Goal: Transaction & Acquisition: Purchase product/service

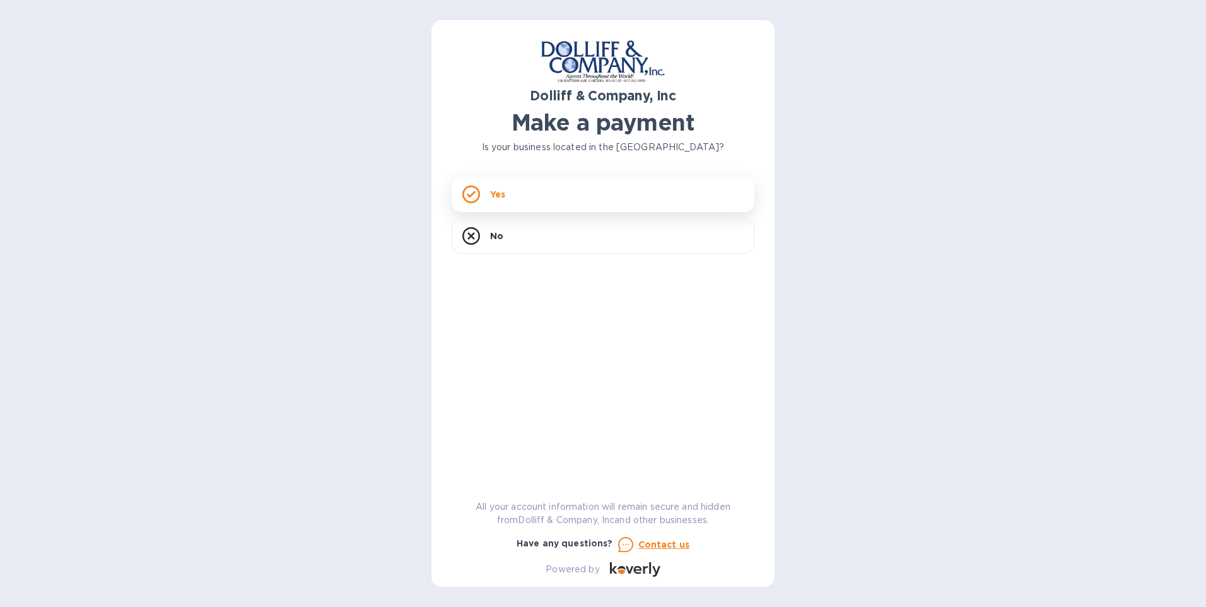
click at [491, 193] on p "Yes" at bounding box center [497, 194] width 15 height 13
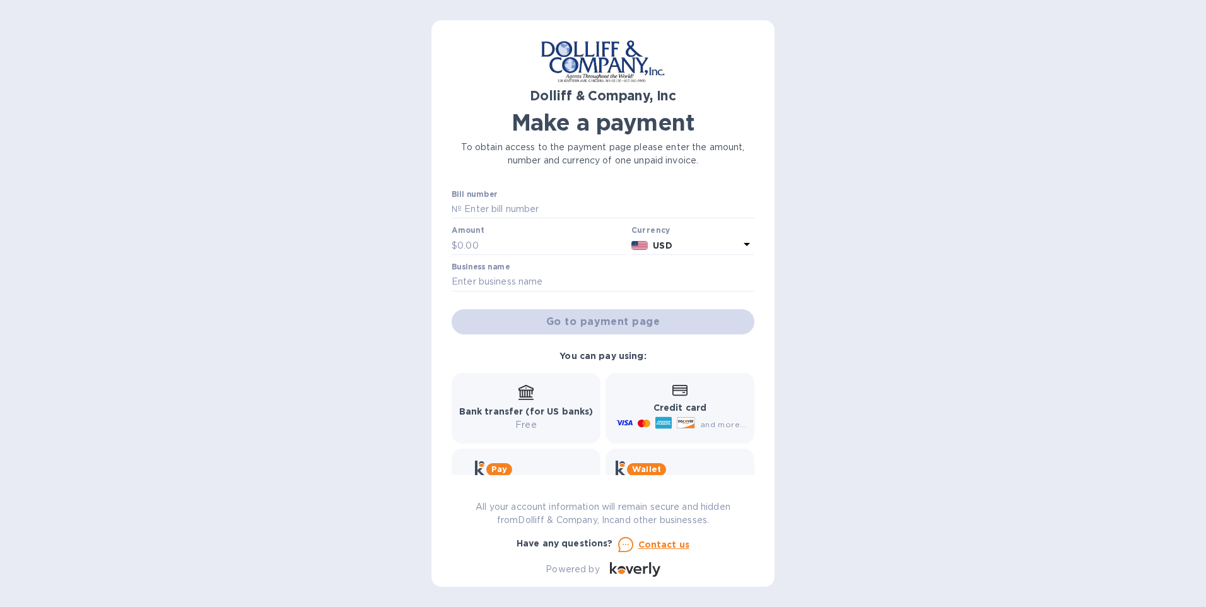
click at [510, 196] on div "Bill number №" at bounding box center [603, 204] width 303 height 29
click at [510, 204] on input "text" at bounding box center [608, 209] width 293 height 19
type input "876432"
click at [485, 246] on input "text" at bounding box center [541, 245] width 169 height 19
type input "898.92"
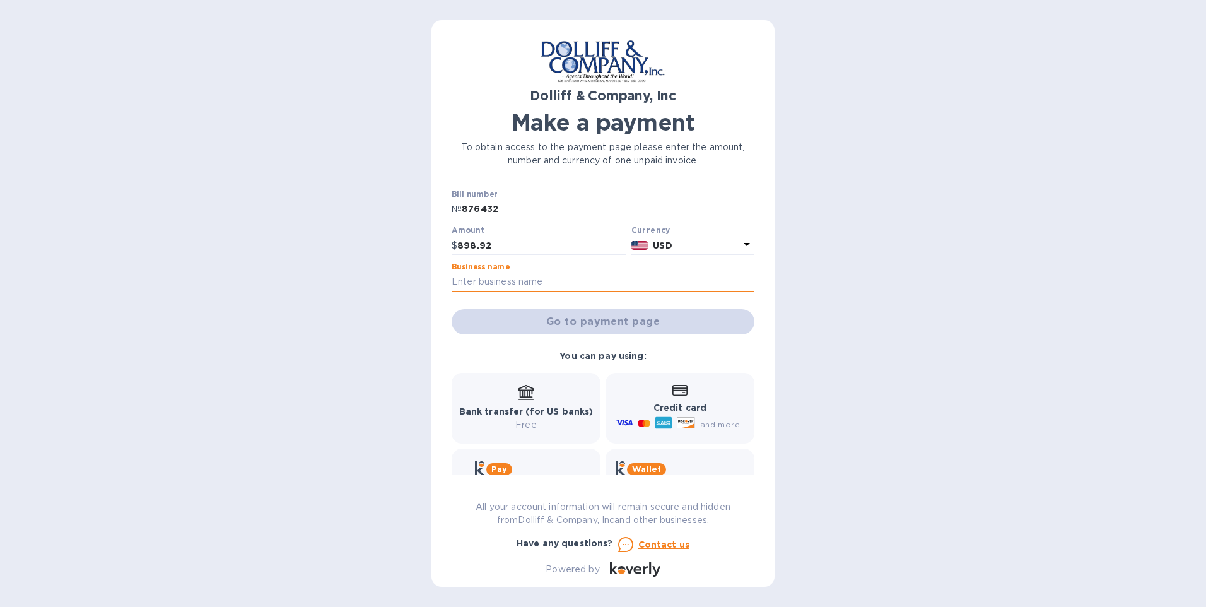
click at [524, 281] on input "text" at bounding box center [603, 282] width 303 height 19
type input "JA Property Group LLC"
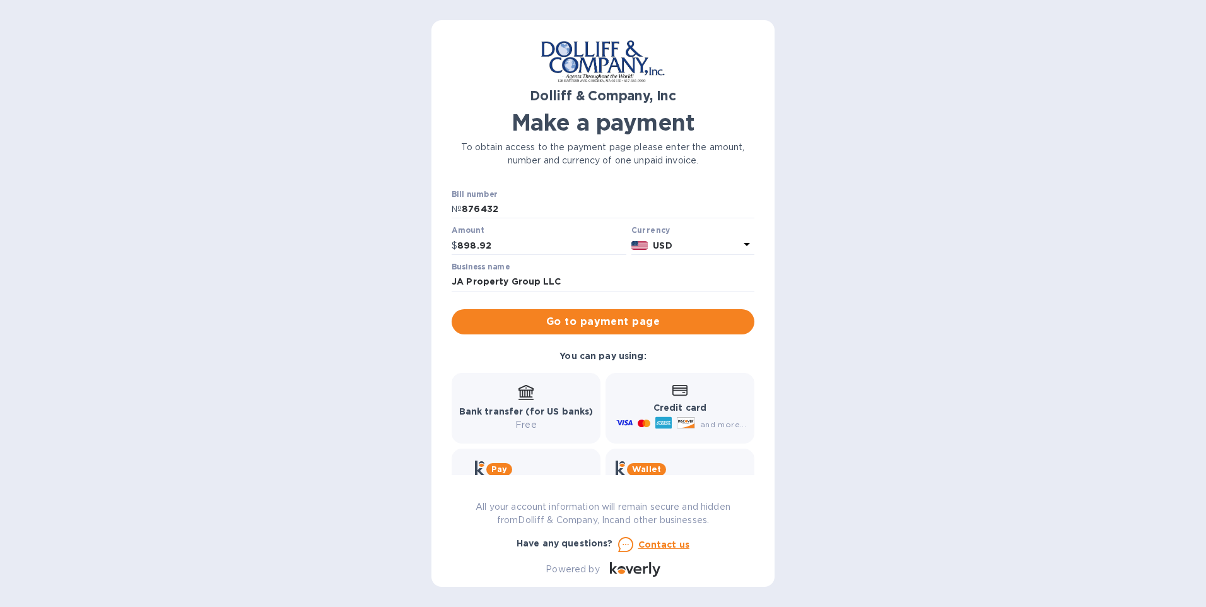
click at [676, 390] on icon at bounding box center [680, 390] width 15 height 11
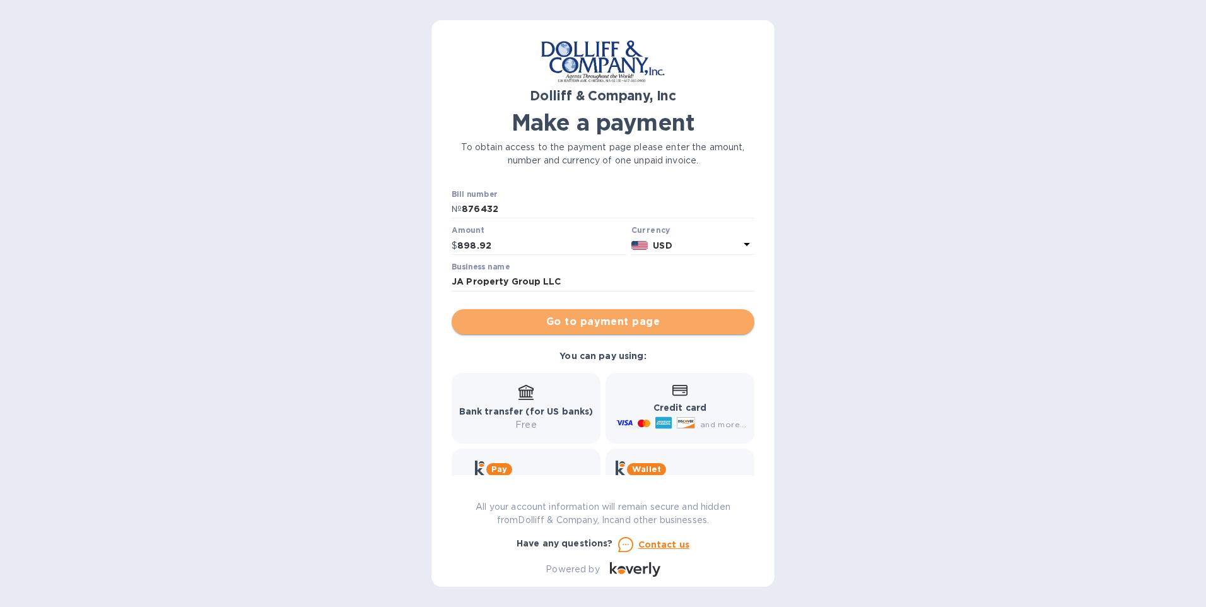
click at [657, 318] on span "Go to payment page" at bounding box center [603, 321] width 283 height 15
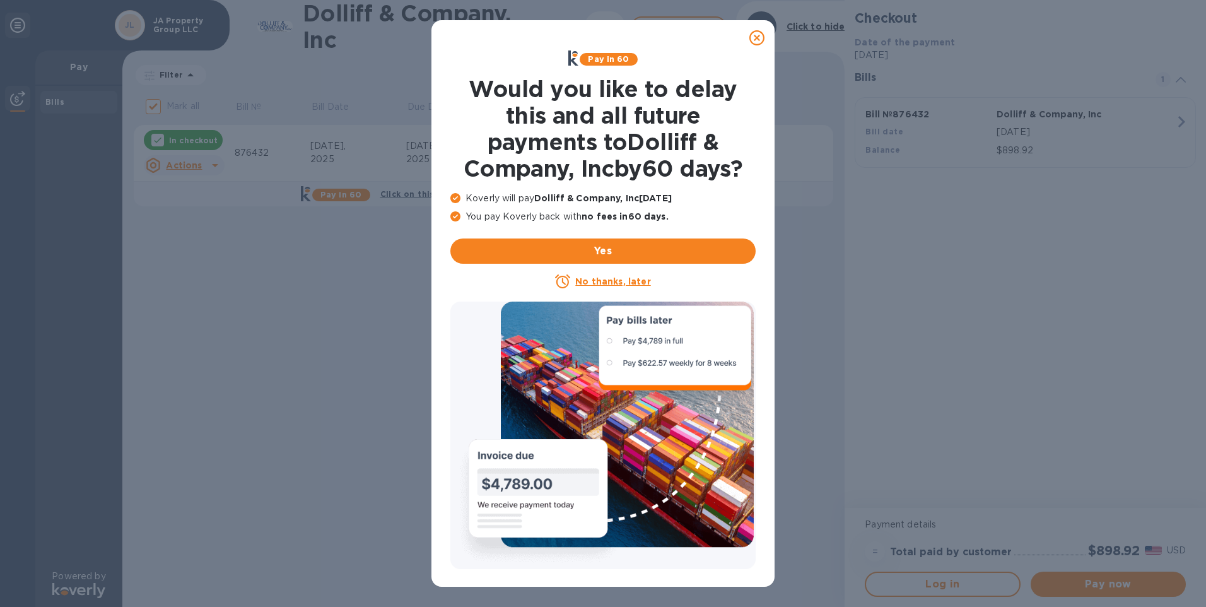
click at [760, 33] on icon at bounding box center [757, 37] width 15 height 15
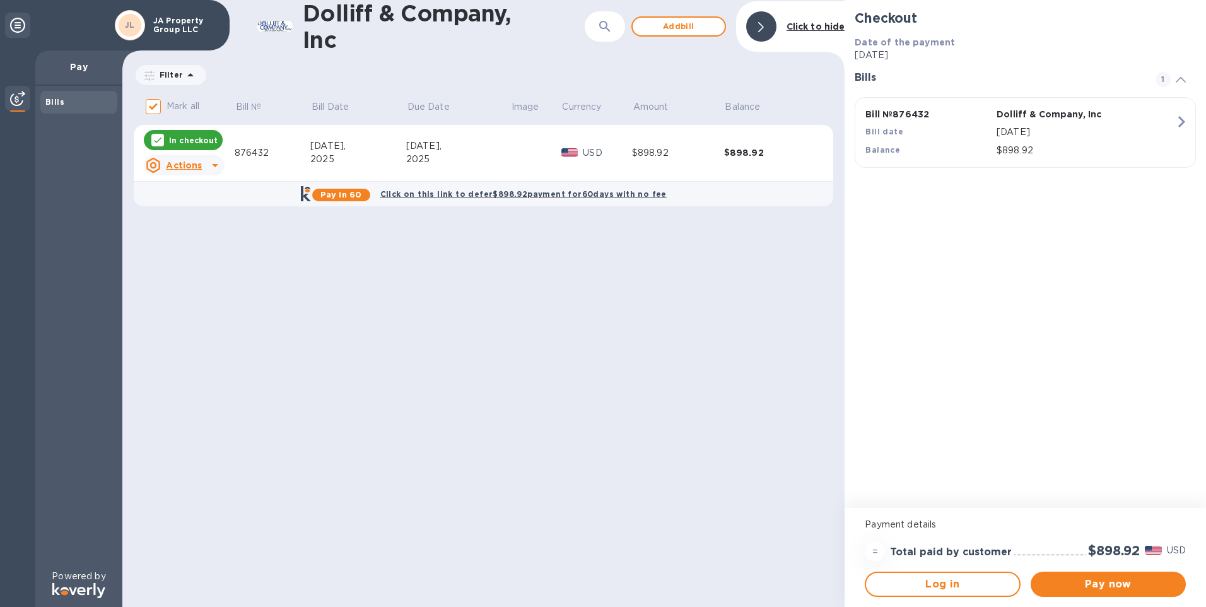
click at [547, 191] on b "Click on this link to defer $898.92 payment for 60 days with no fee" at bounding box center [523, 193] width 286 height 9
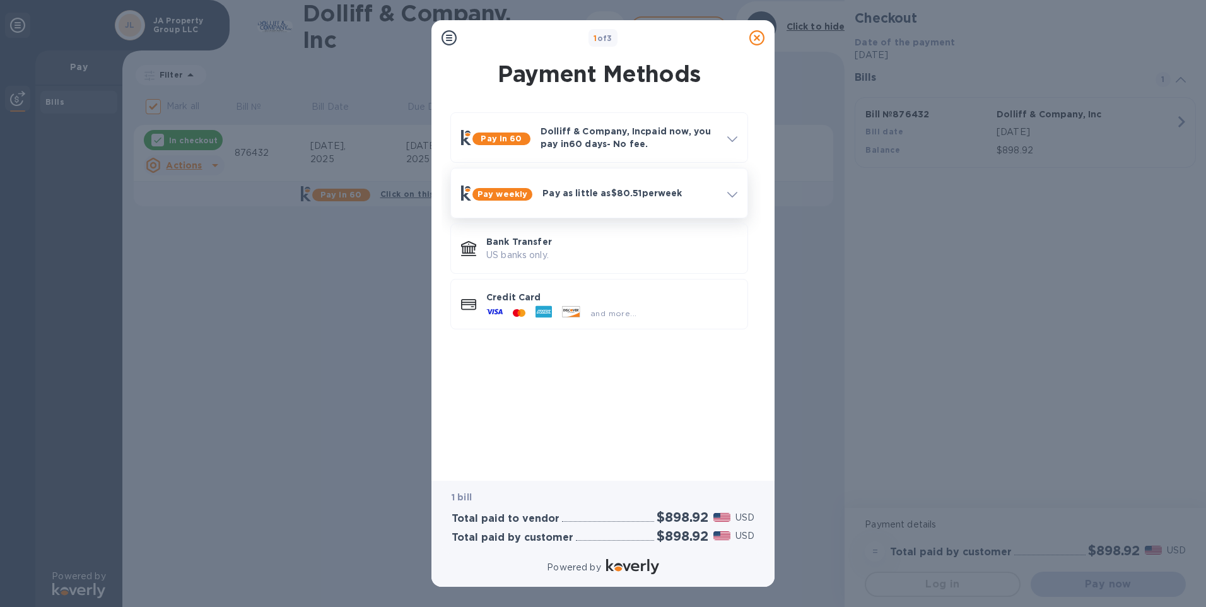
click at [728, 192] on icon at bounding box center [732, 195] width 10 height 6
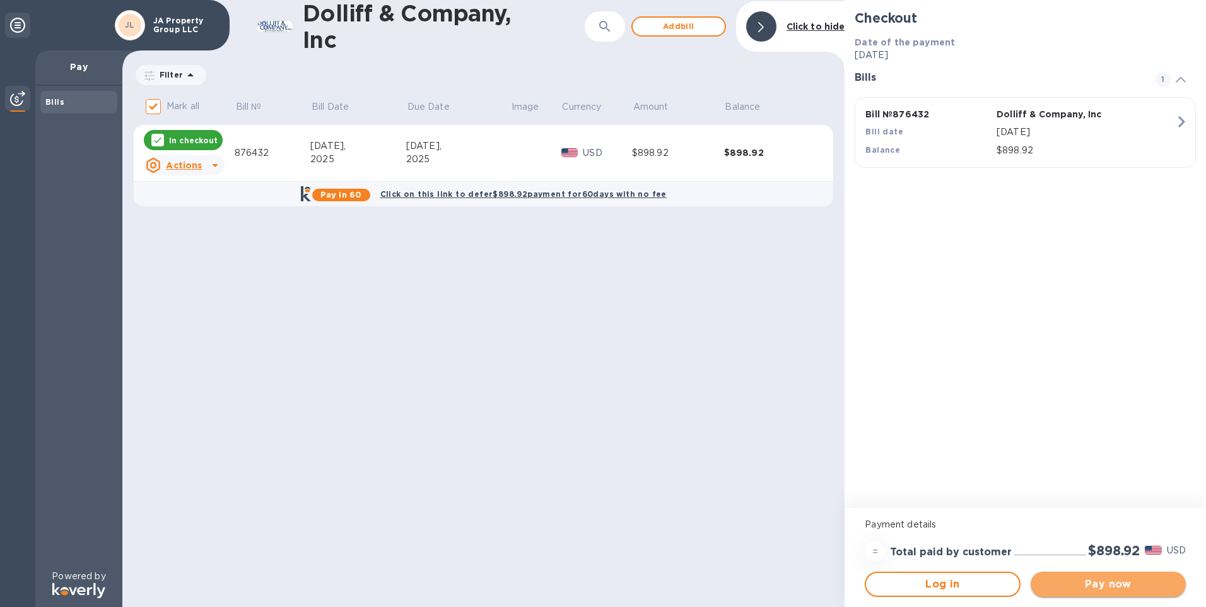
click at [1125, 587] on span "Pay now" at bounding box center [1108, 584] width 135 height 15
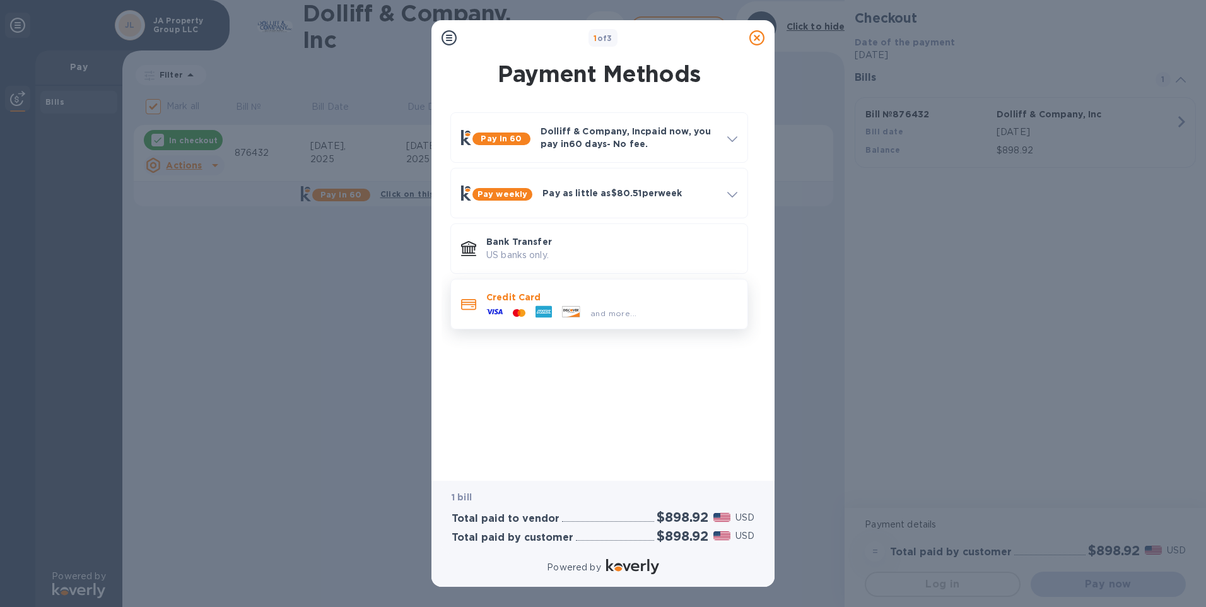
drag, startPoint x: 524, startPoint y: 309, endPoint x: 521, endPoint y: 303, distance: 6.5
click at [521, 303] on div "Credit Card and more..." at bounding box center [611, 304] width 261 height 37
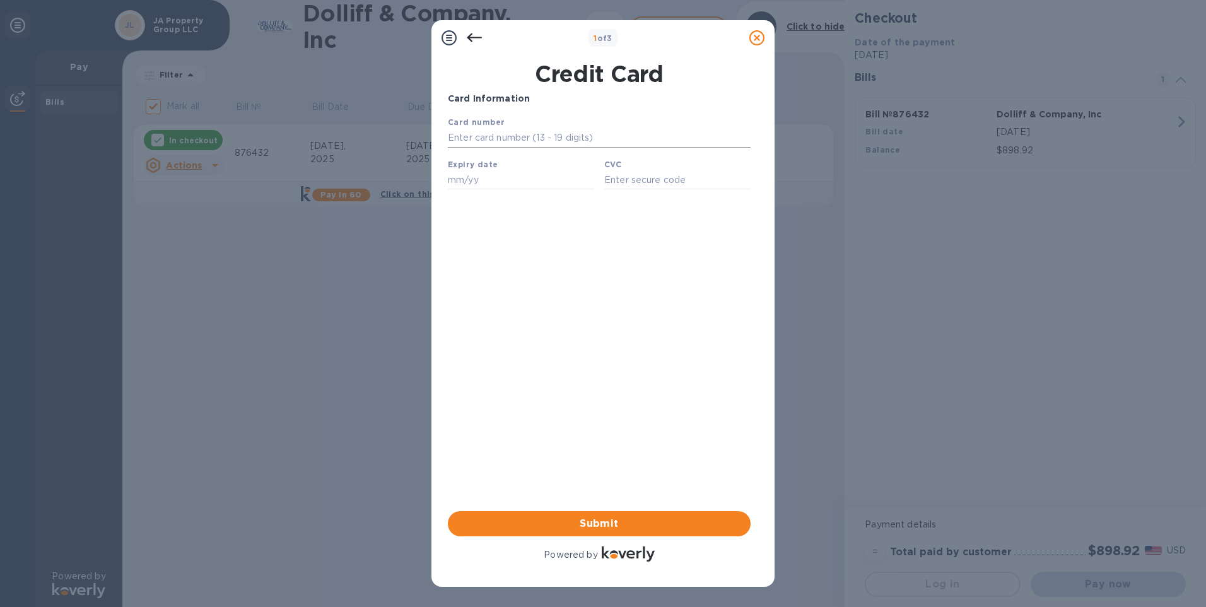
click at [539, 140] on input "text" at bounding box center [599, 138] width 303 height 19
type input "[CREDIT_CARD_NUMBER]"
click at [462, 181] on input "text" at bounding box center [521, 179] width 146 height 19
type input "05/29"
click at [656, 181] on input "text" at bounding box center [677, 179] width 146 height 19
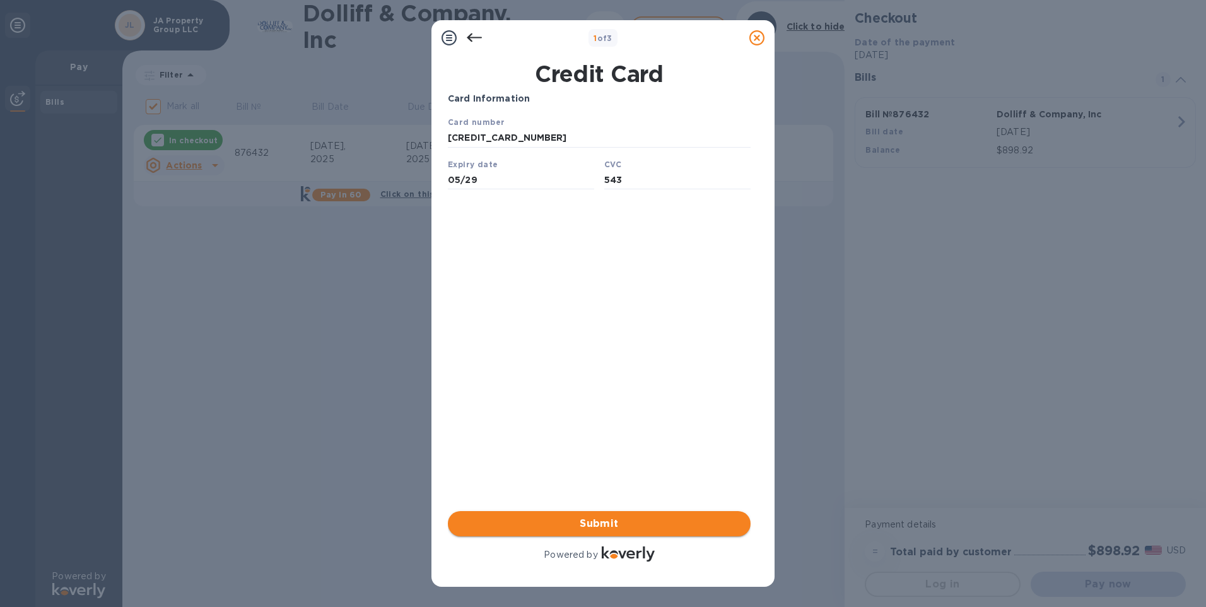
type input "543"
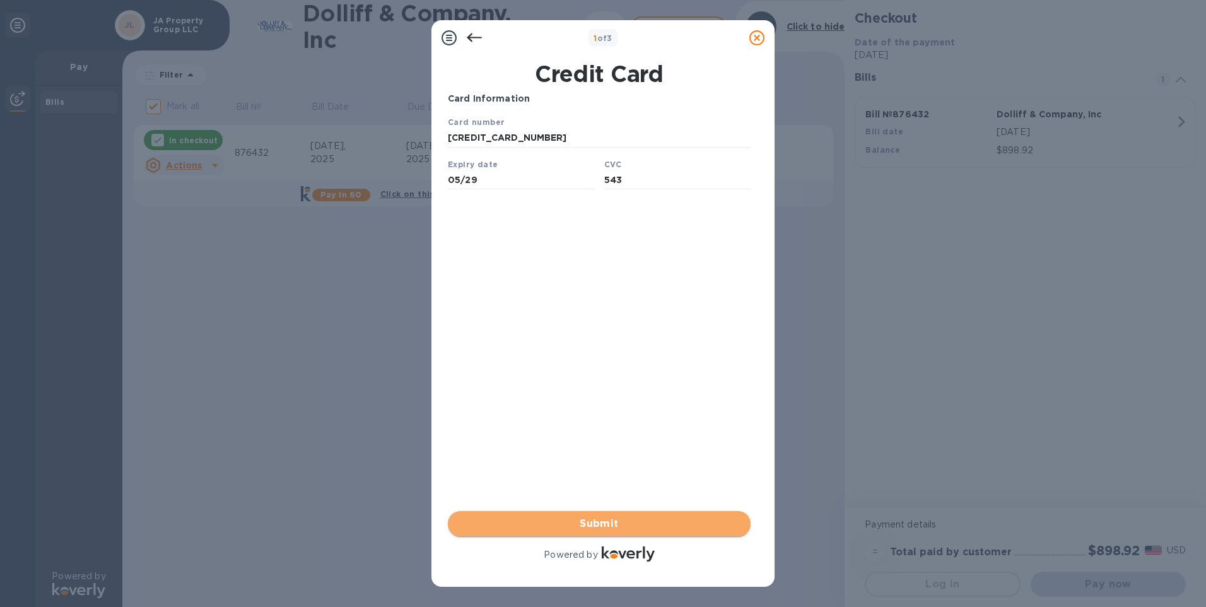
click at [625, 521] on span "Submit" at bounding box center [599, 523] width 283 height 15
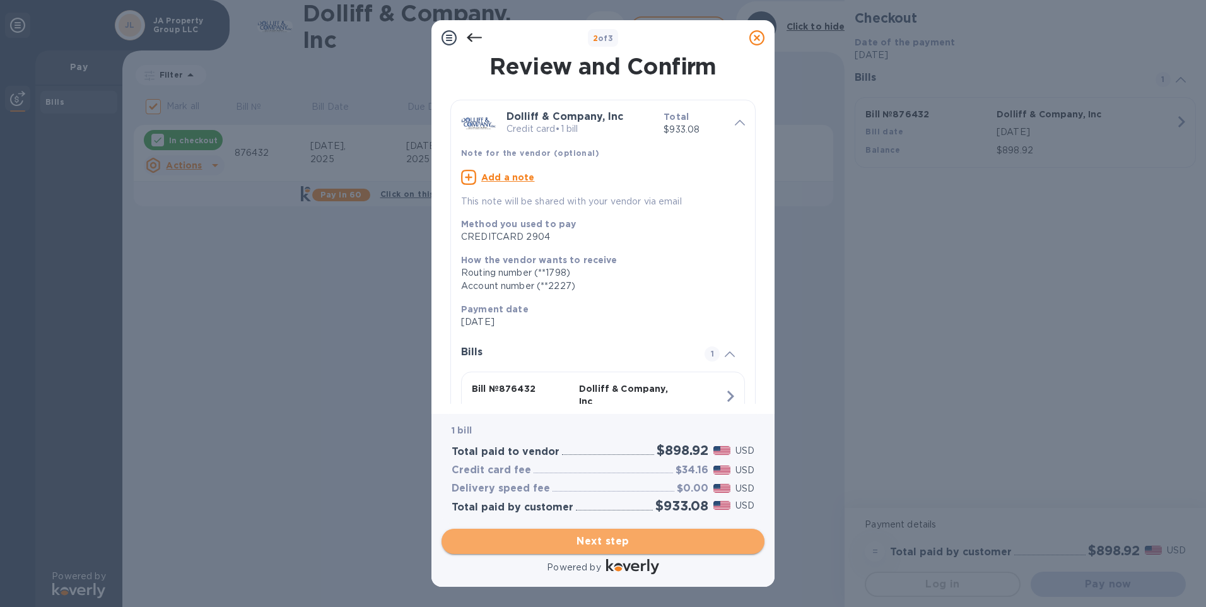
click at [629, 543] on span "Next step" at bounding box center [603, 541] width 303 height 15
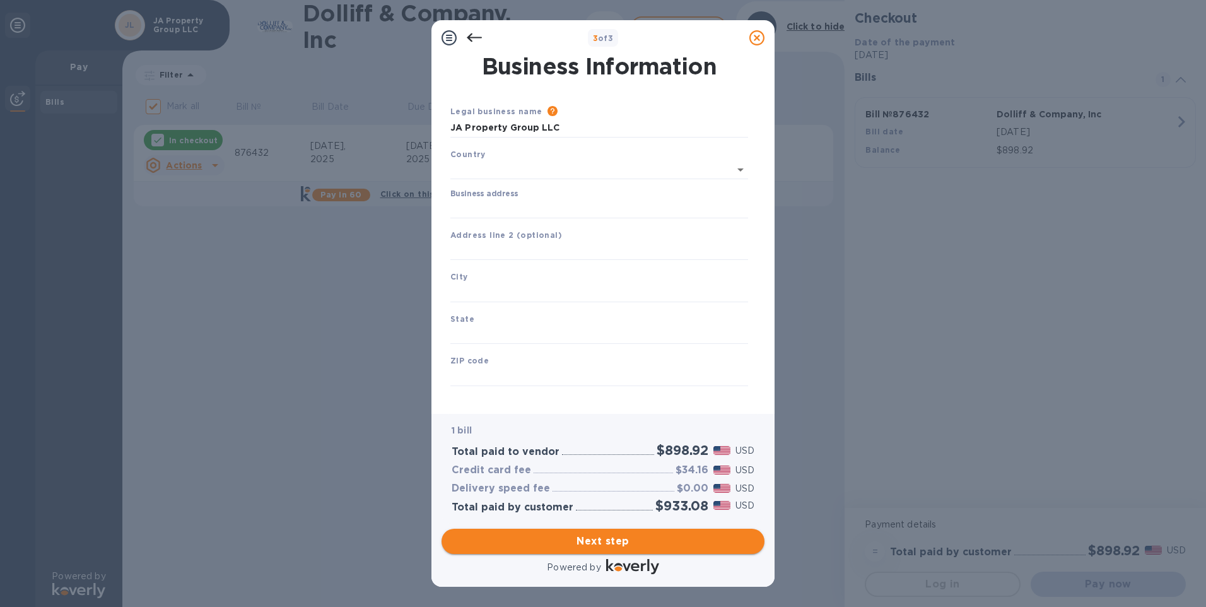
type input "[GEOGRAPHIC_DATA]"
click at [495, 208] on input "Business address" at bounding box center [599, 206] width 298 height 19
type input "[STREET_ADDRESS]"
click at [631, 215] on input "[STREET_ADDRESS]" at bounding box center [599, 206] width 298 height 19
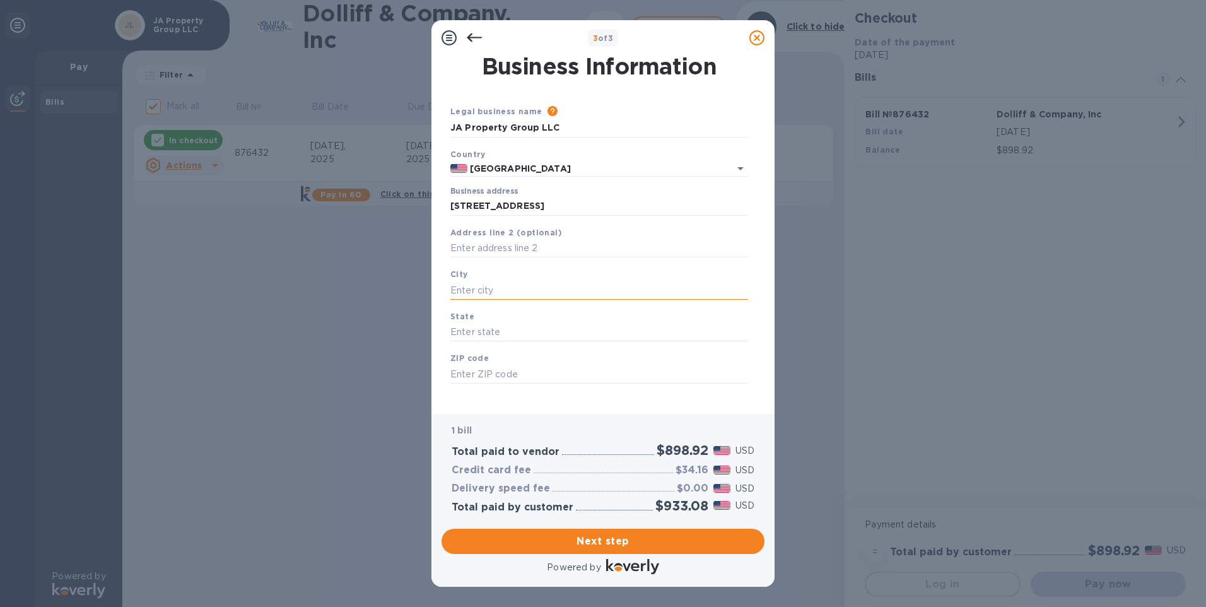
click at [497, 289] on input "text" at bounding box center [599, 290] width 298 height 19
type input "b"
type input "Brimfield"
click at [462, 330] on input "text" at bounding box center [599, 332] width 298 height 19
type input "MA"
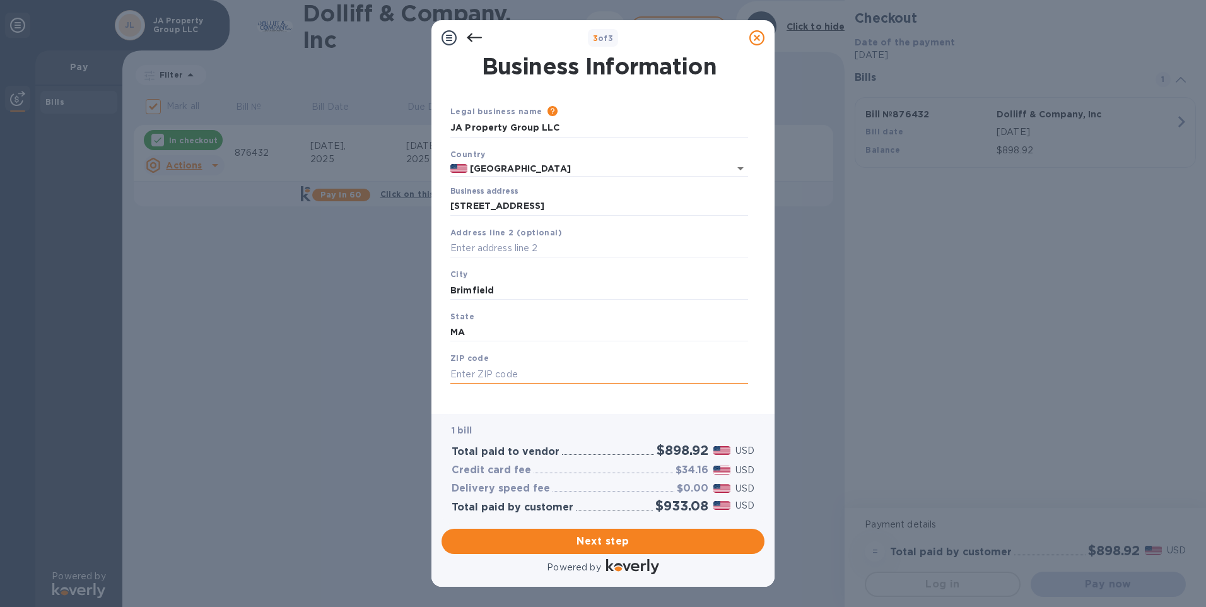
click at [474, 374] on input "text" at bounding box center [599, 374] width 298 height 19
type input "01010"
click at [605, 543] on span "Next step" at bounding box center [603, 541] width 303 height 15
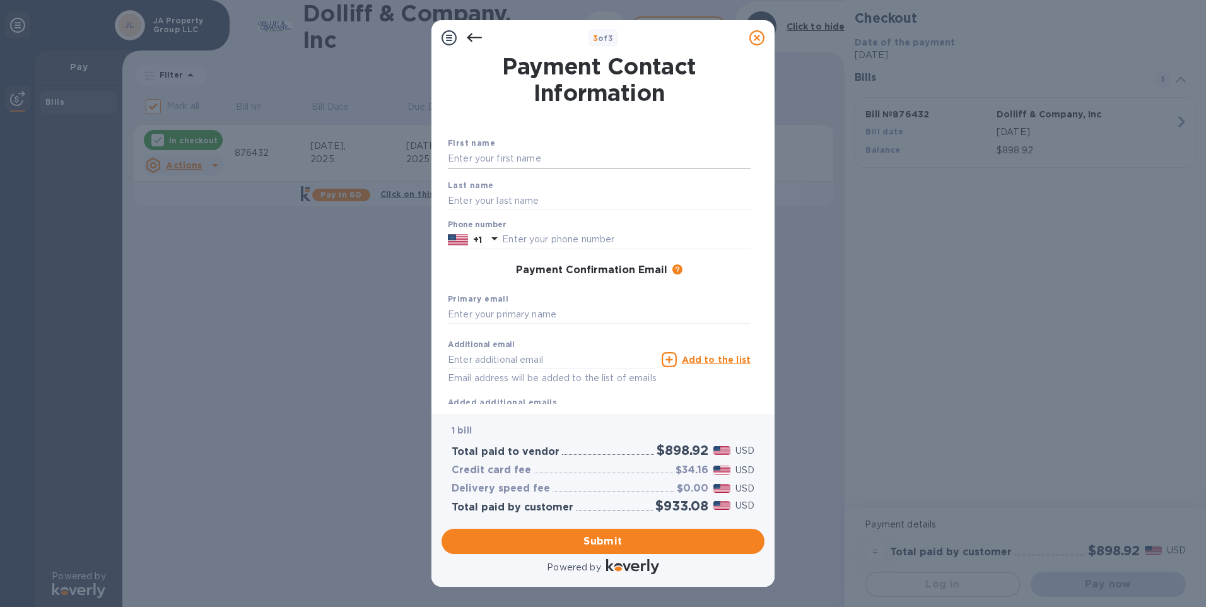
click at [501, 159] on input "text" at bounding box center [599, 159] width 303 height 19
type input "j"
type input "[PERSON_NAME]"
click at [454, 205] on input "text" at bounding box center [599, 200] width 303 height 19
type input "[PERSON_NAME]"
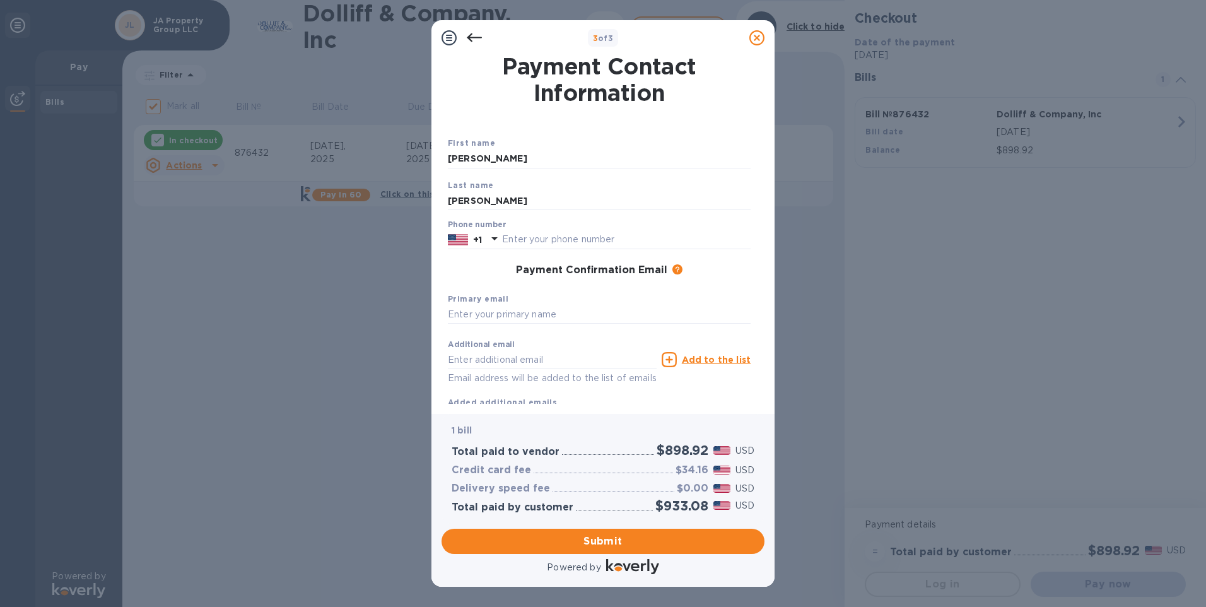
click at [512, 117] on div "First name [PERSON_NAME] Last name [PERSON_NAME] Phone number +1 Payment Confir…" at bounding box center [599, 263] width 308 height 298
click at [517, 240] on input "text" at bounding box center [626, 239] width 249 height 19
type input "5084553269"
type input "[PERSON_NAME][EMAIL_ADDRESS][DOMAIN_NAME]"
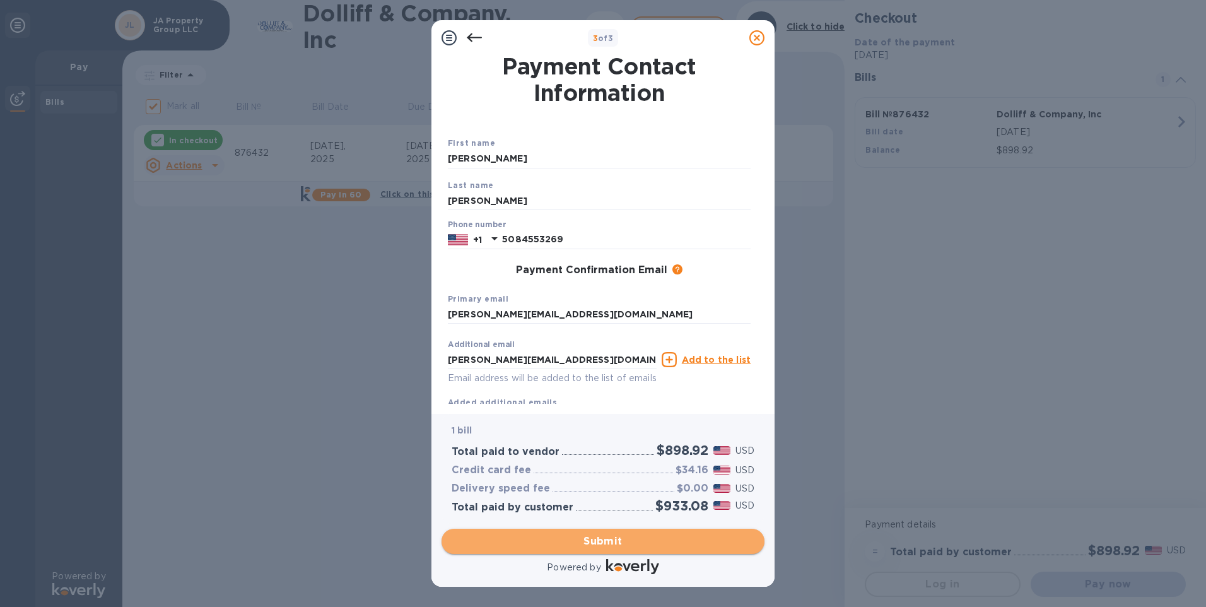
click at [597, 539] on span "Submit" at bounding box center [603, 541] width 303 height 15
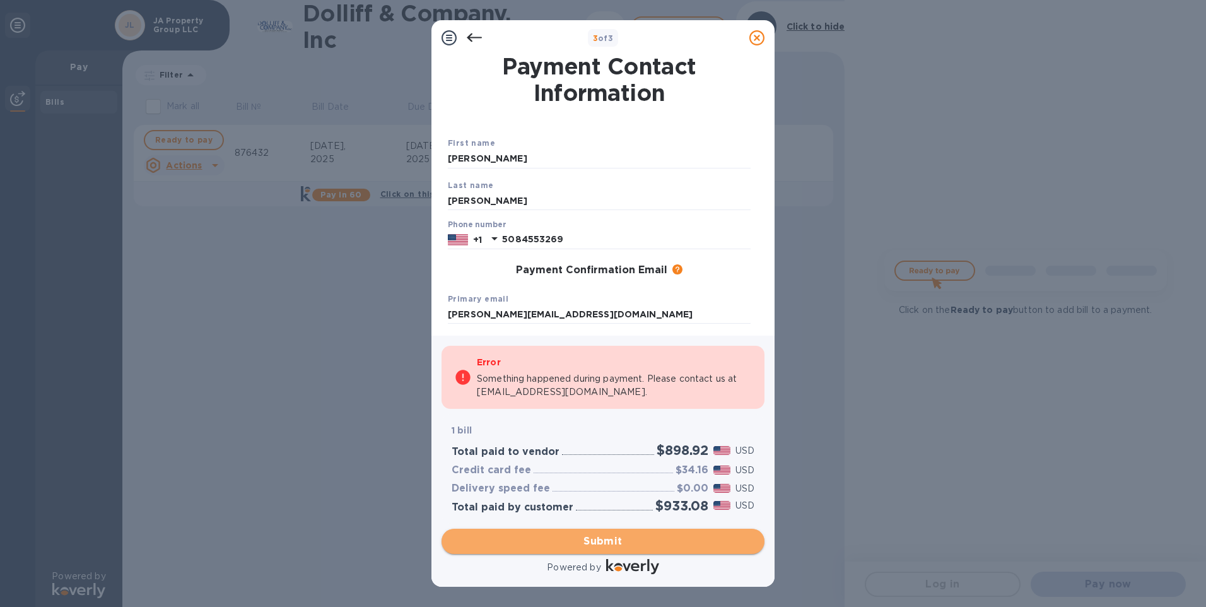
click at [620, 542] on span "Submit" at bounding box center [603, 541] width 303 height 15
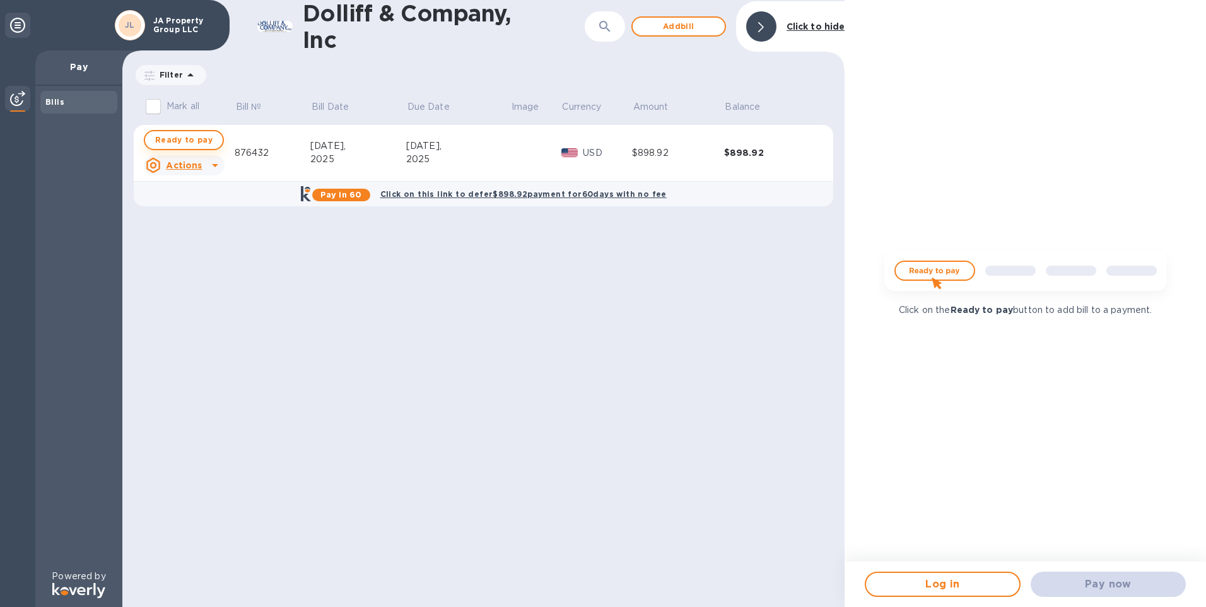
click at [189, 132] on span "Ready to pay" at bounding box center [183, 139] width 57 height 15
checkbox input "true"
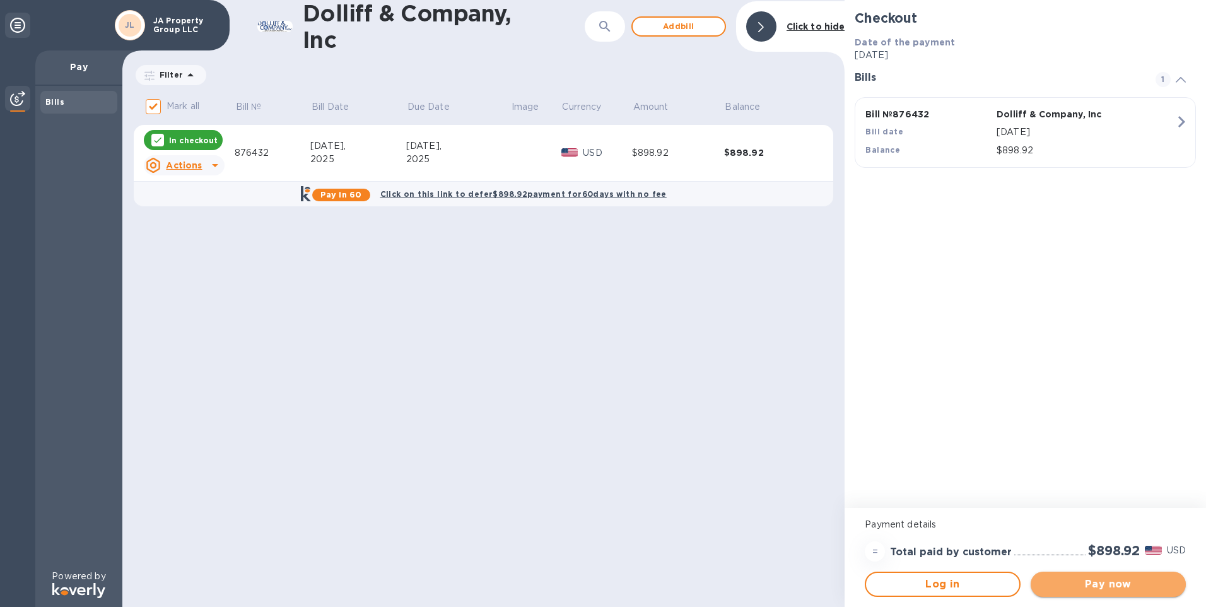
click at [1092, 584] on span "Pay now" at bounding box center [1108, 584] width 135 height 15
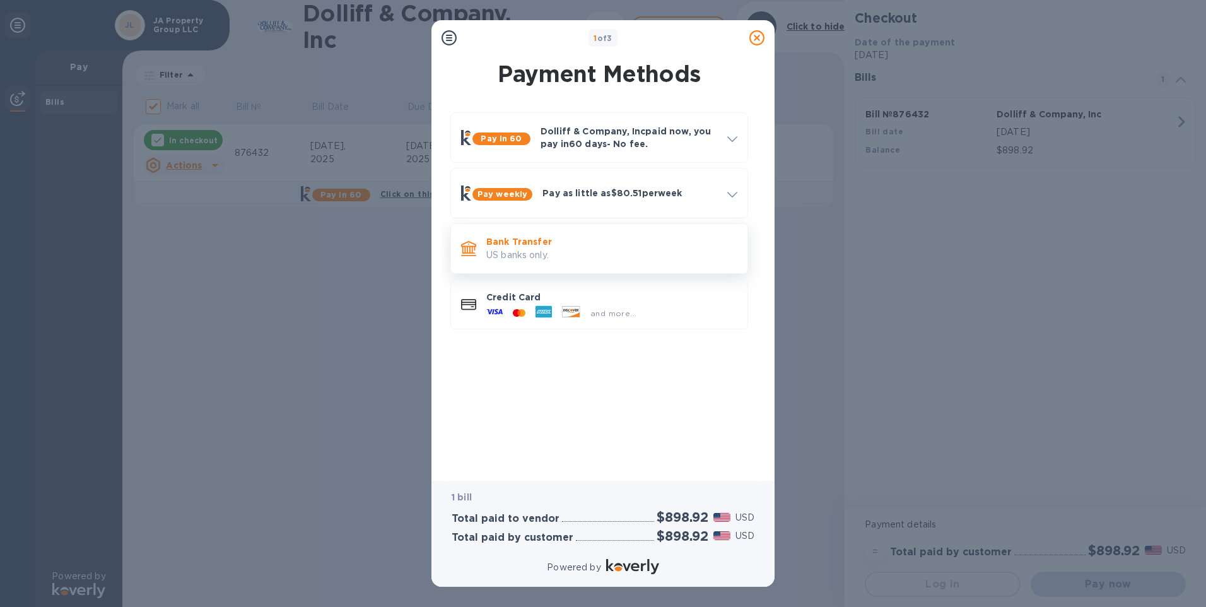
click at [507, 245] on p "Bank Transfer" at bounding box center [611, 241] width 251 height 13
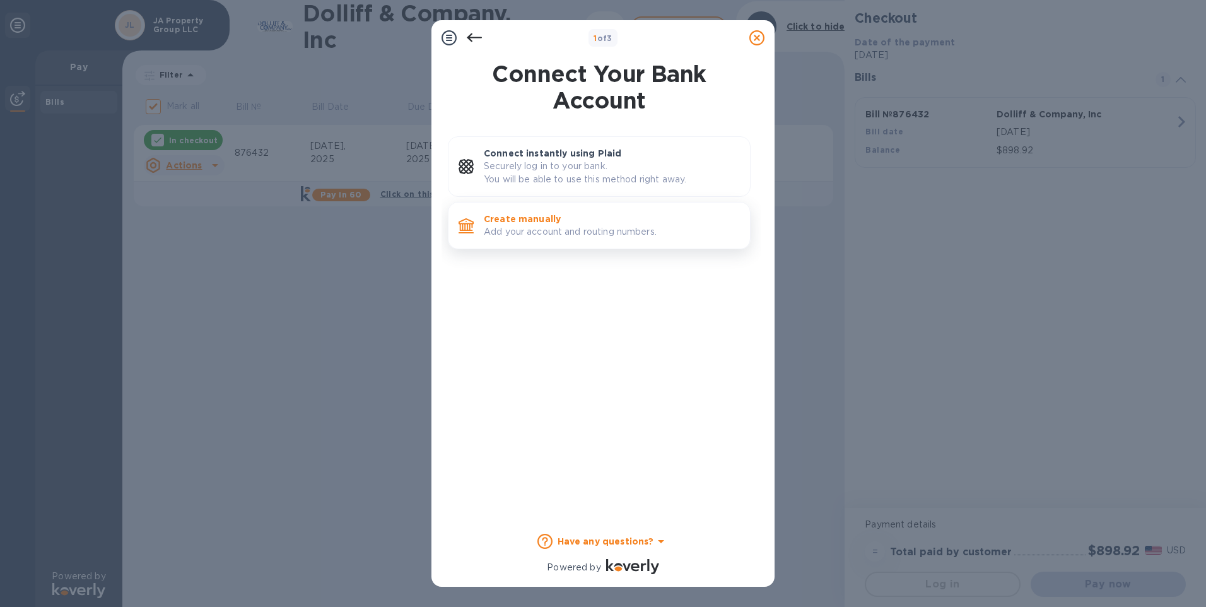
click at [542, 223] on p "Create manually" at bounding box center [612, 219] width 256 height 13
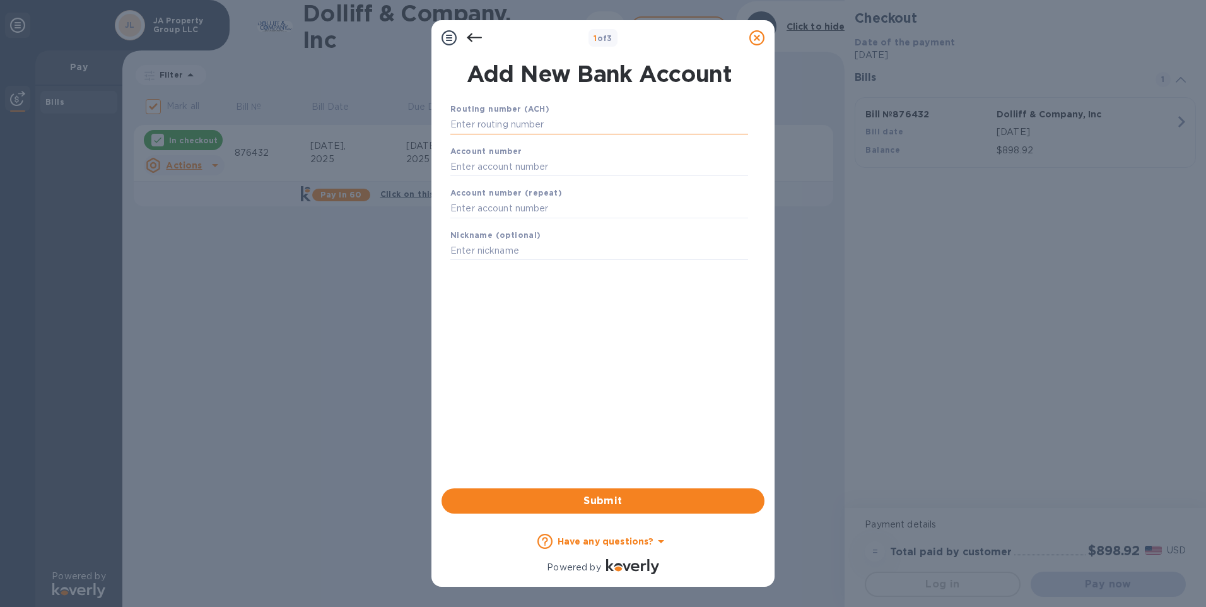
click at [504, 122] on input "text" at bounding box center [599, 124] width 298 height 19
click at [526, 130] on input "text" at bounding box center [599, 124] width 298 height 19
type input "211386597"
click at [492, 182] on input "text" at bounding box center [599, 182] width 298 height 19
drag, startPoint x: 532, startPoint y: 177, endPoint x: 440, endPoint y: 179, distance: 91.5
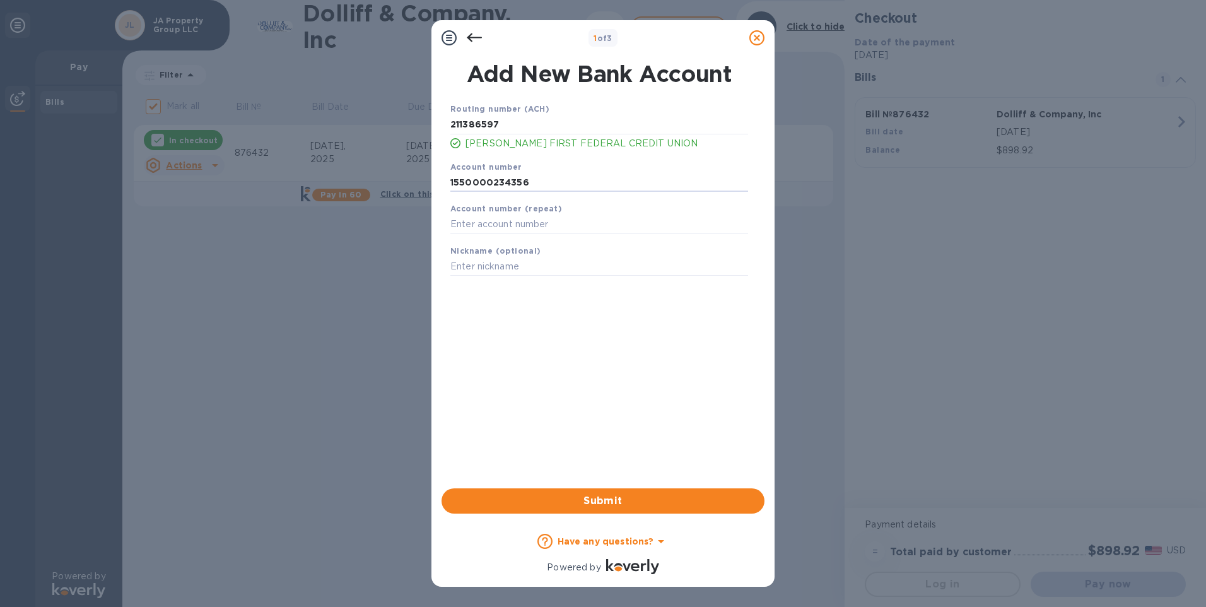
click at [440, 179] on div "Add New Bank Account Routing number (ACH) [US_BANK_ROUTING_MICR] [PERSON_NAME] …" at bounding box center [603, 272] width 343 height 433
type input "1550000234356"
click at [469, 226] on input "text" at bounding box center [599, 224] width 298 height 19
paste input "1550000234356"
type input "1550000234356"
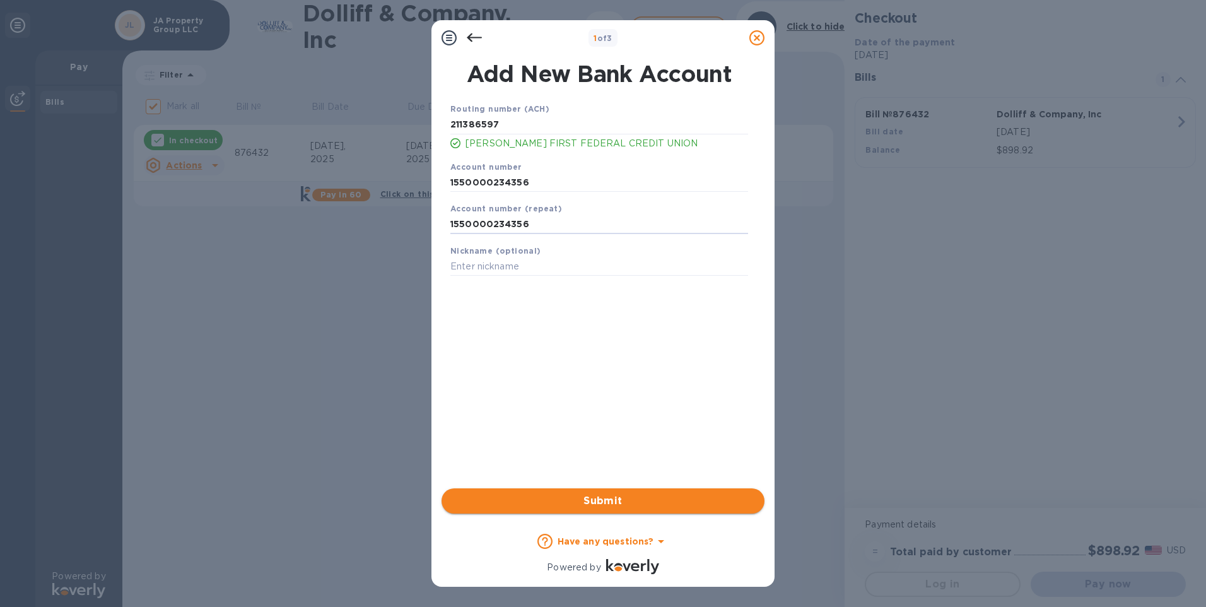
click at [615, 504] on span "Submit" at bounding box center [603, 500] width 303 height 15
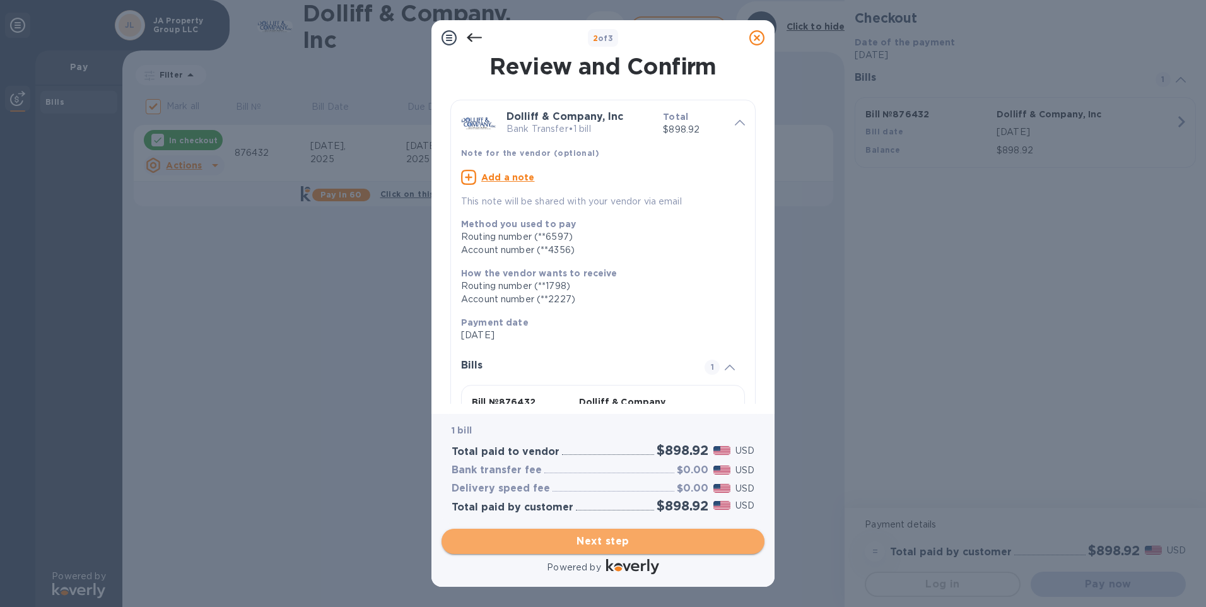
click at [632, 543] on span "Next step" at bounding box center [603, 541] width 303 height 15
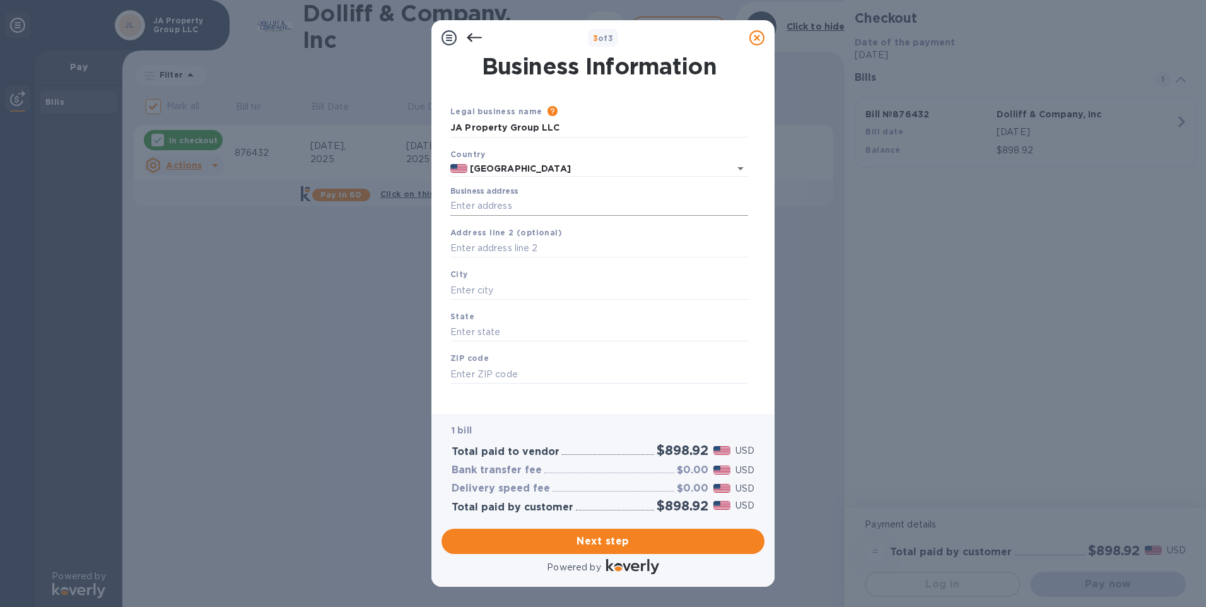
click at [531, 204] on input "Business address" at bounding box center [599, 206] width 298 height 19
type input "[STREET_ADDRESS]"
type input "Brimfield"
type input "MA"
type input "01010"
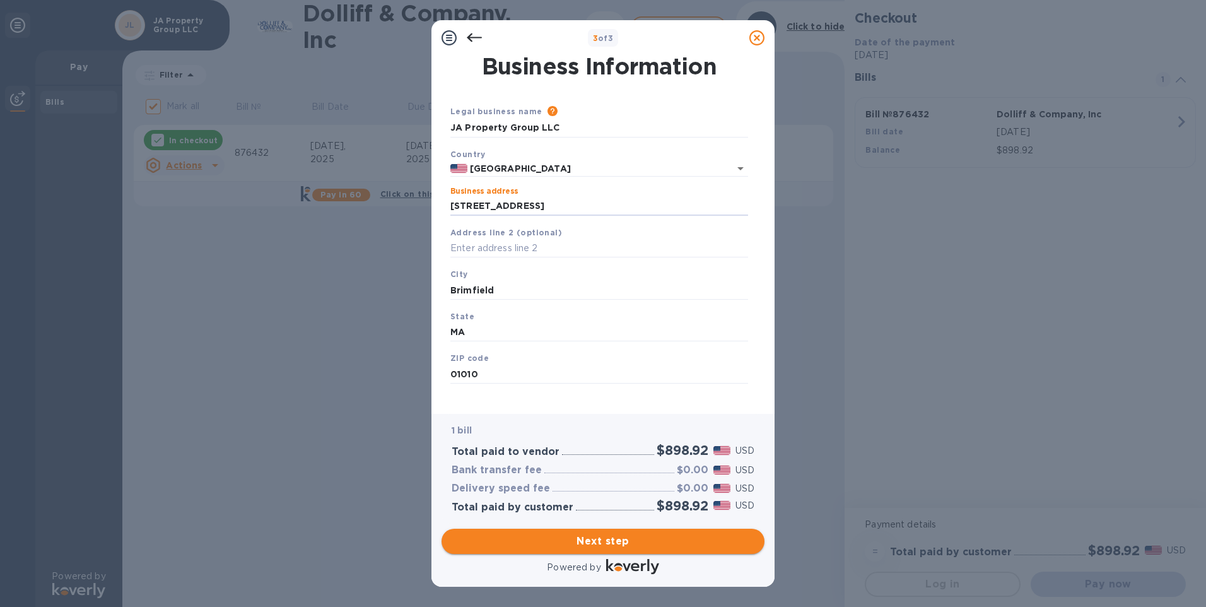
click at [646, 544] on span "Next step" at bounding box center [603, 541] width 303 height 15
click at [503, 295] on input "Brimfield" at bounding box center [599, 290] width 298 height 19
type input "B"
type input "Brimfield"
click at [524, 349] on input "MA" at bounding box center [599, 348] width 298 height 19
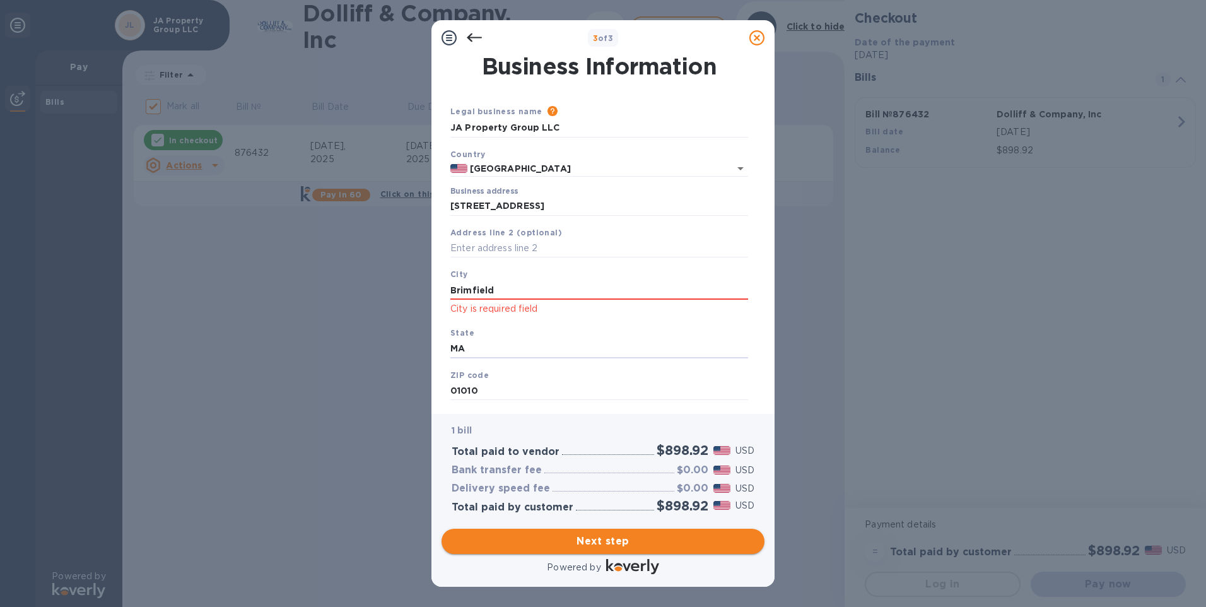
click at [615, 541] on span "Next step" at bounding box center [603, 541] width 303 height 15
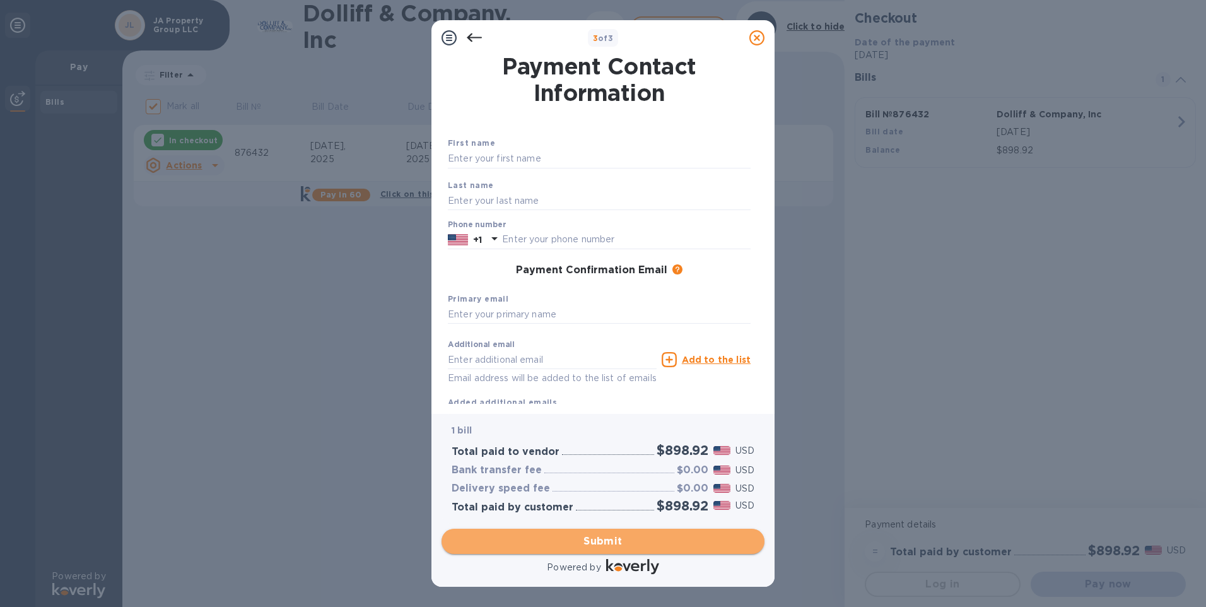
click at [633, 546] on span "Submit" at bounding box center [603, 541] width 303 height 15
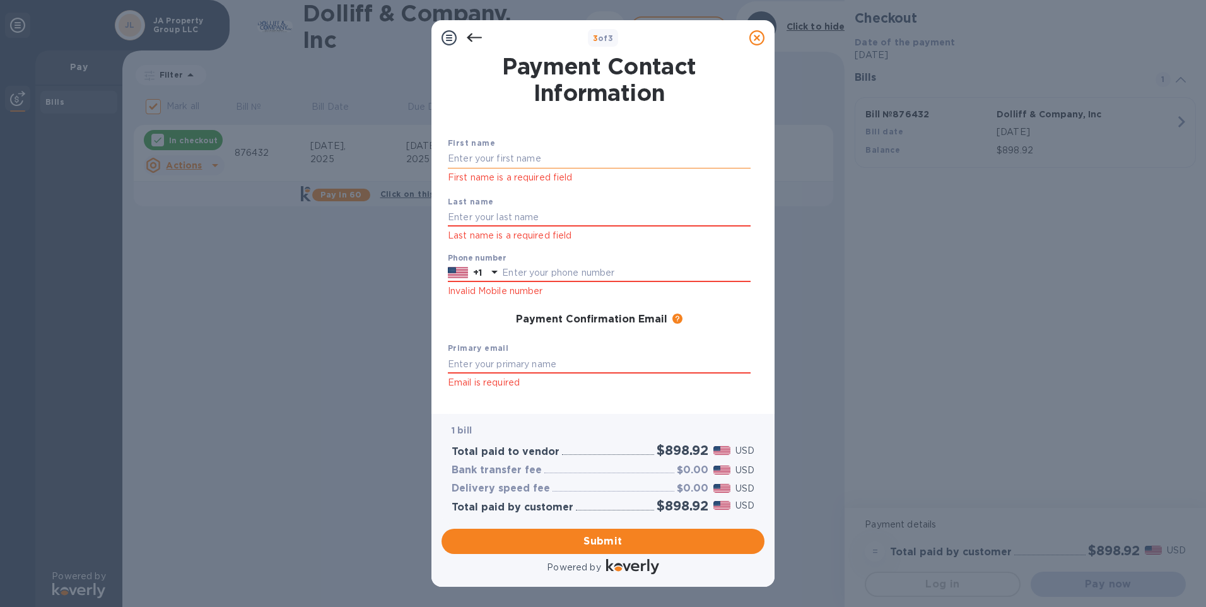
click at [514, 158] on input "text" at bounding box center [599, 159] width 303 height 19
type input "[PERSON_NAME]"
drag, startPoint x: 457, startPoint y: 211, endPoint x: 558, endPoint y: 204, distance: 101.1
click at [457, 211] on input "text" at bounding box center [599, 217] width 303 height 19
type input "[PERSON_NAME]"
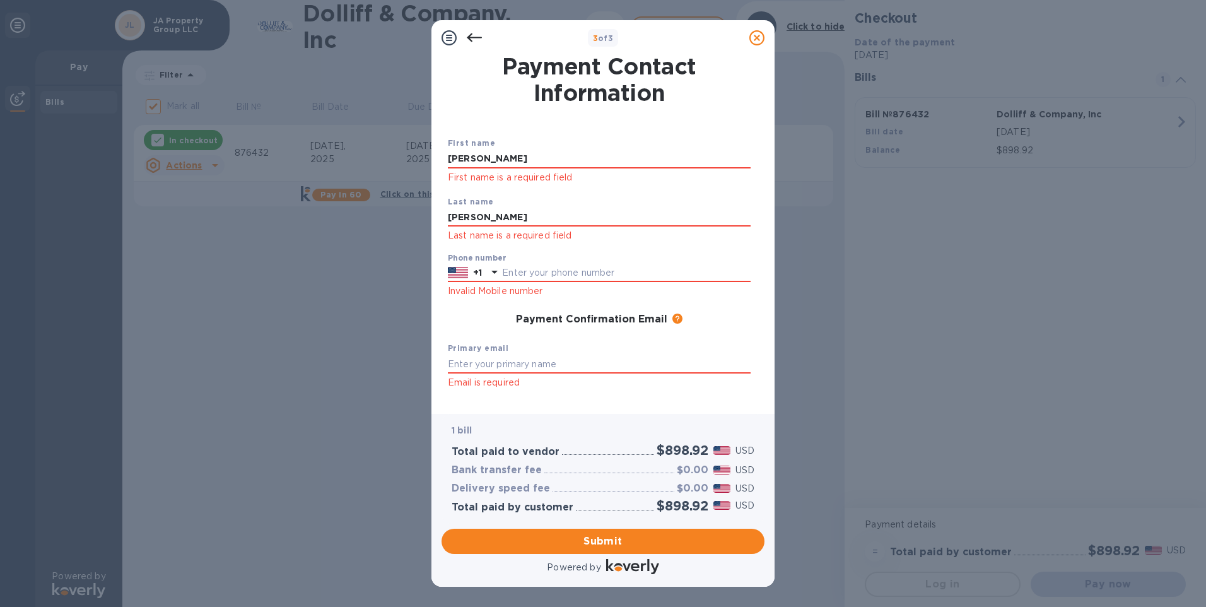
click at [673, 193] on div "Last name [PERSON_NAME] Last name is a required field" at bounding box center [599, 219] width 313 height 59
click at [523, 273] on input "text" at bounding box center [626, 273] width 249 height 19
type input "5084553269"
type input "[PERSON_NAME][EMAIL_ADDRESS][DOMAIN_NAME]"
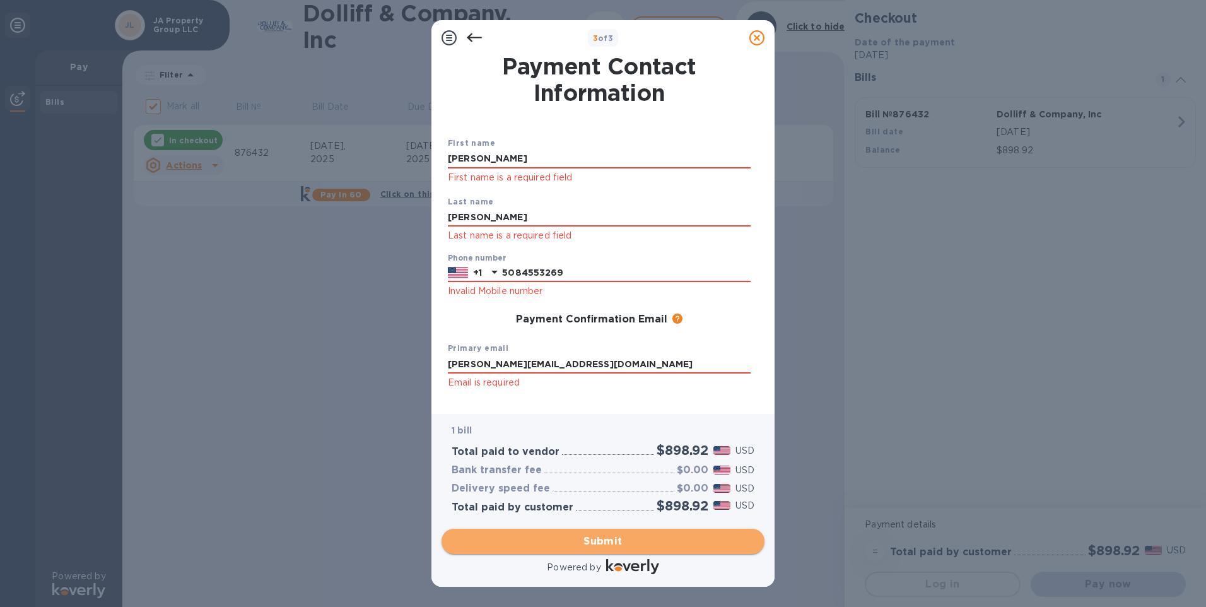
click at [611, 536] on span "Submit" at bounding box center [603, 541] width 303 height 15
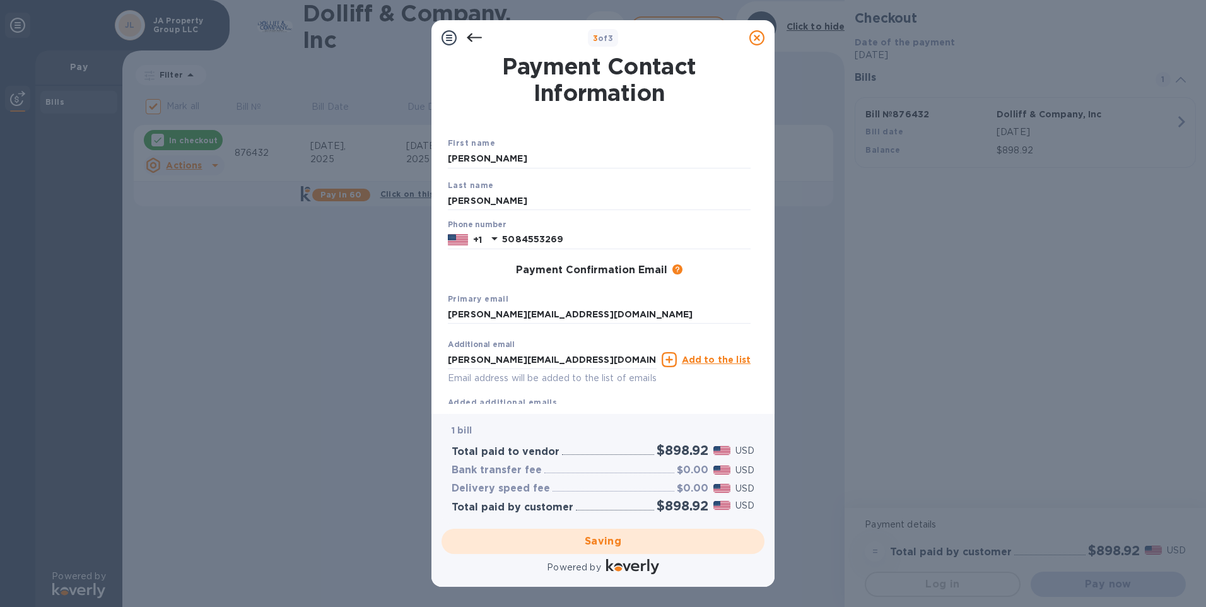
checkbox input "false"
